Goal: Navigation & Orientation: Find specific page/section

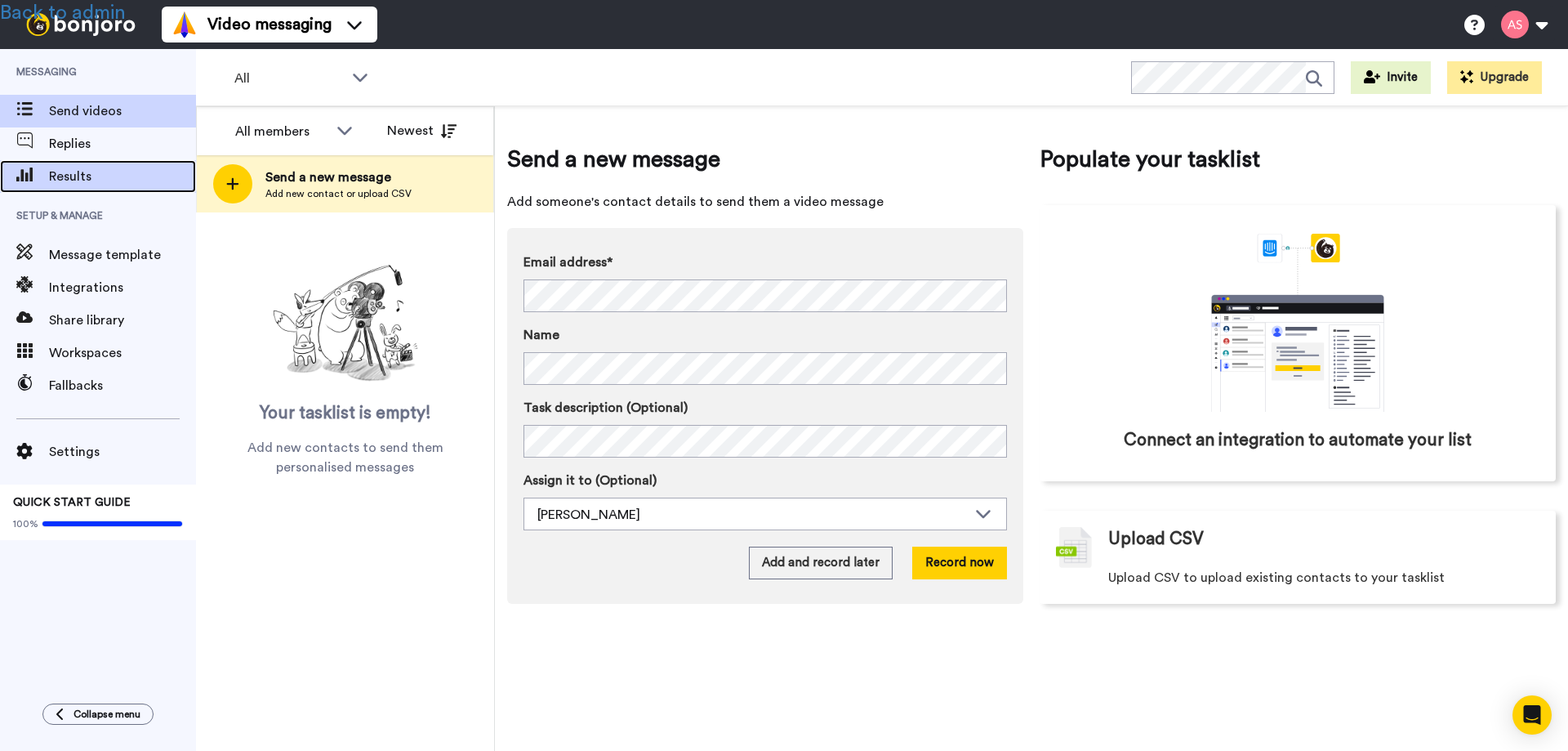
click at [88, 181] on span "Results" at bounding box center [122, 176] width 147 height 20
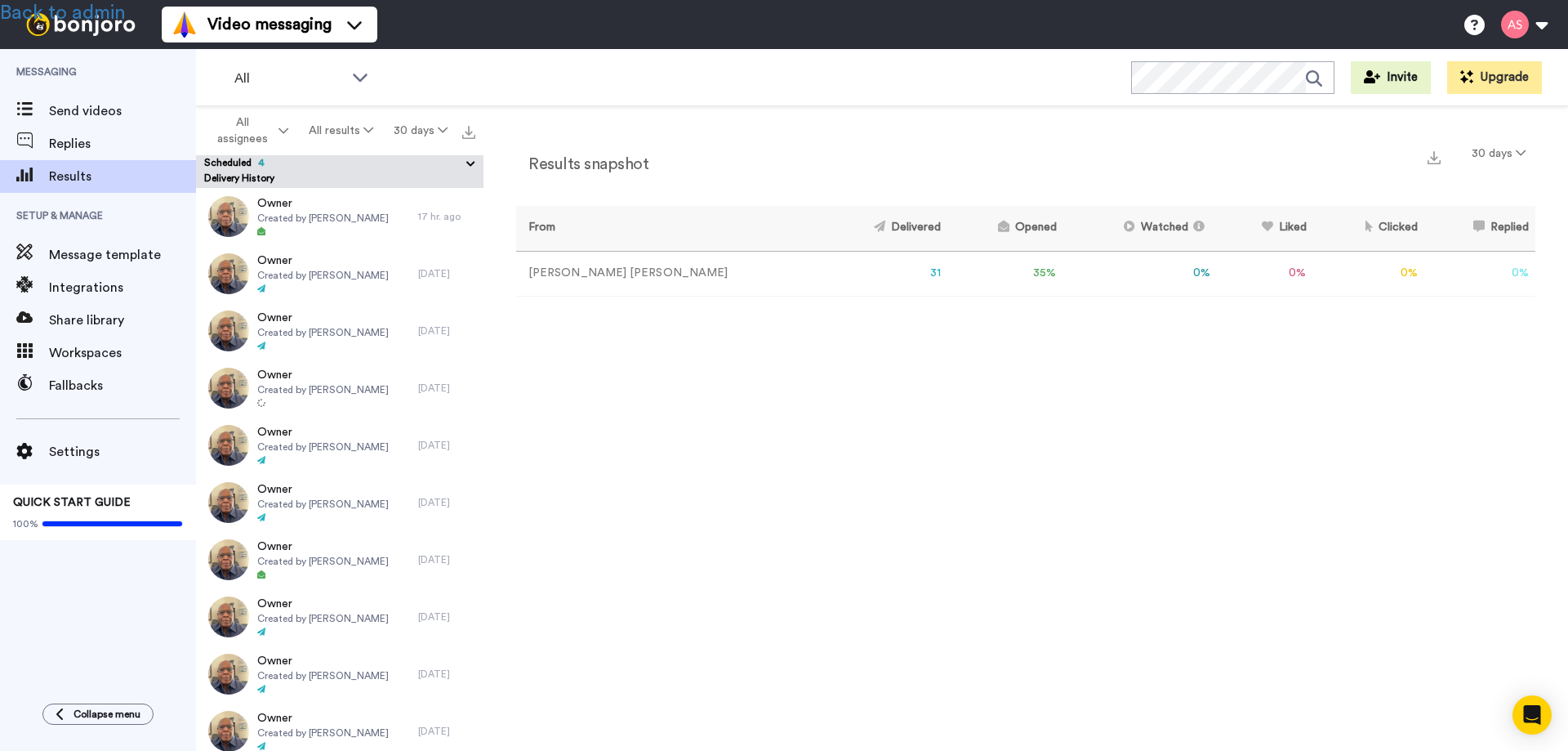
click at [470, 161] on icon at bounding box center [471, 164] width 16 height 17
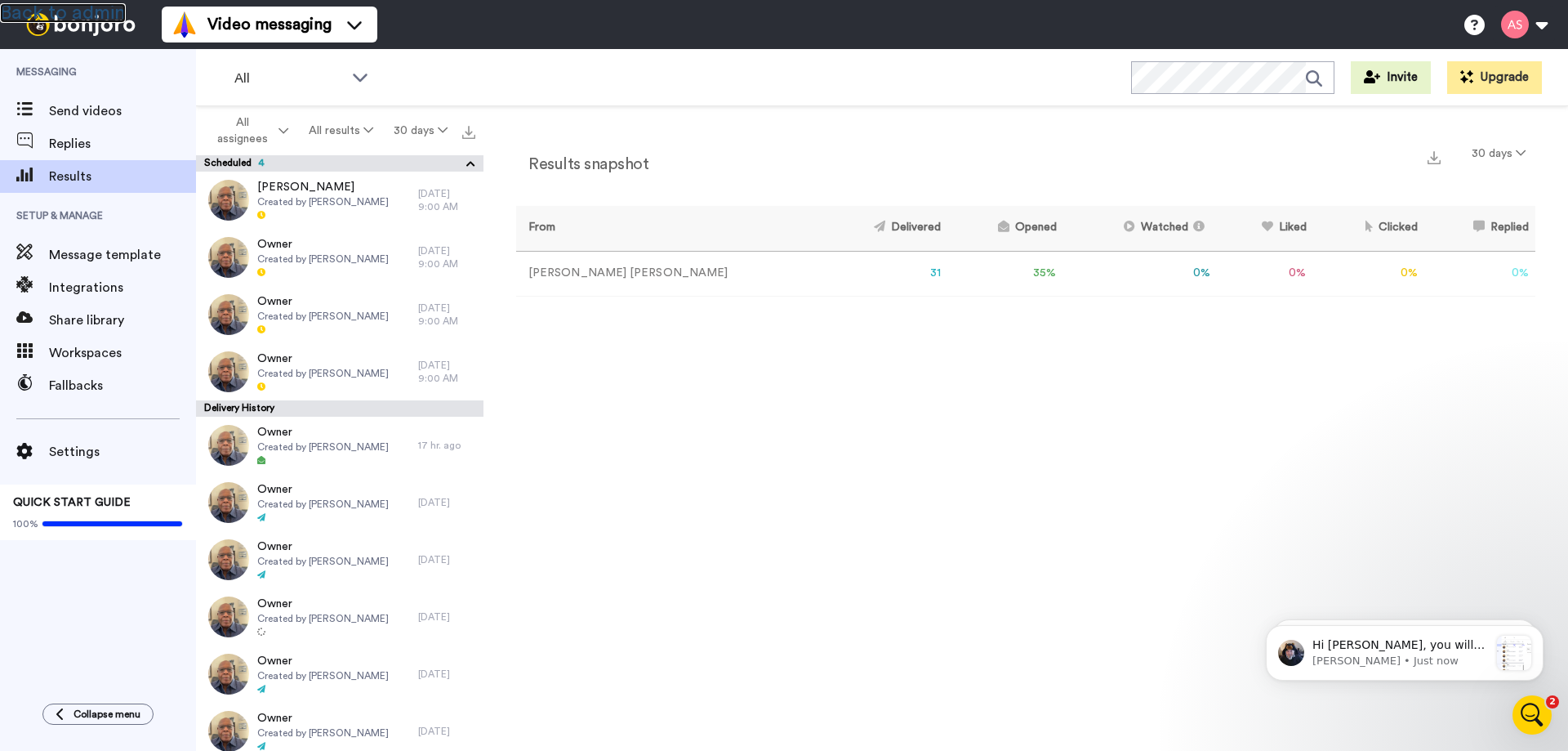
click at [102, 14] on link "Back to admin" at bounding box center [63, 13] width 126 height 20
